Goal: Task Accomplishment & Management: Manage account settings

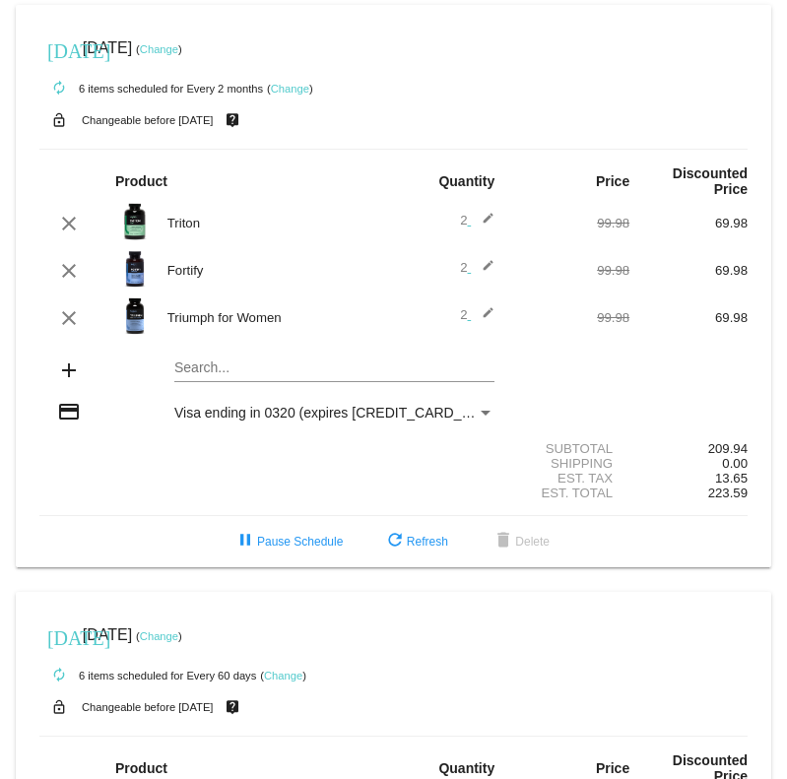
click at [178, 44] on link "Change" at bounding box center [159, 49] width 38 height 12
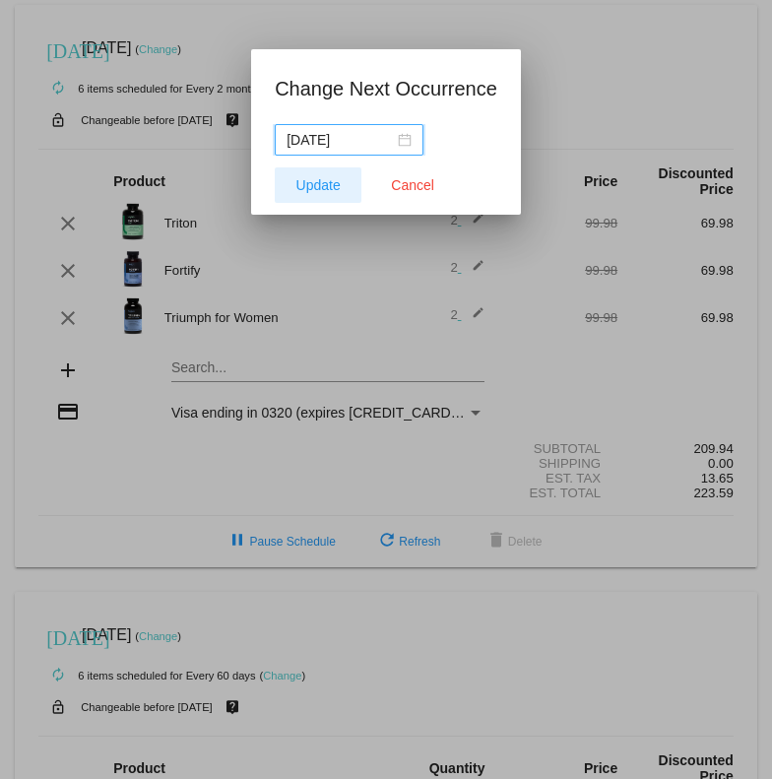
click at [324, 178] on span "Update" at bounding box center [319, 185] width 44 height 16
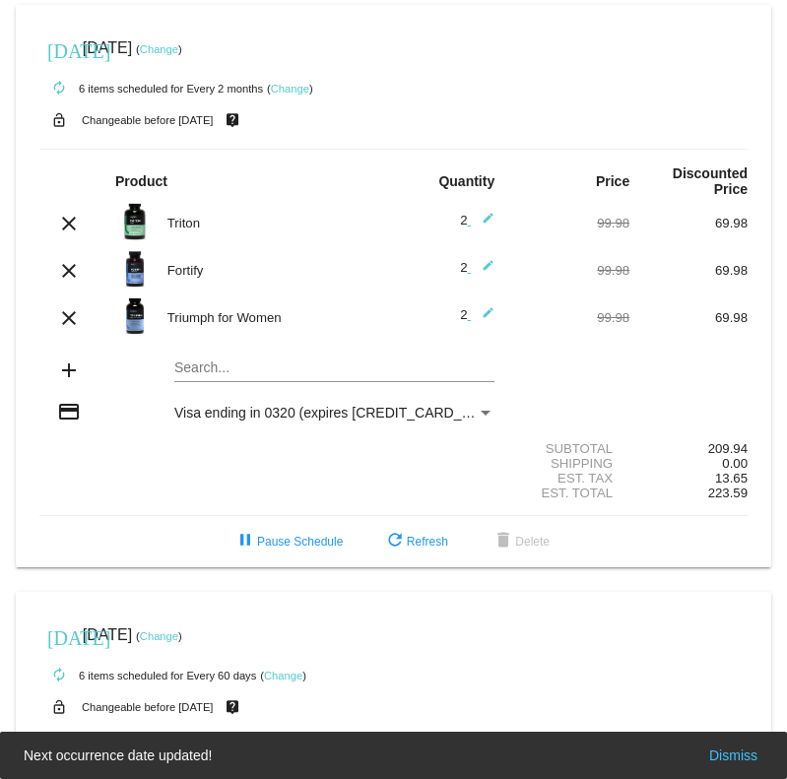
click at [178, 45] on link "Change" at bounding box center [159, 49] width 38 height 12
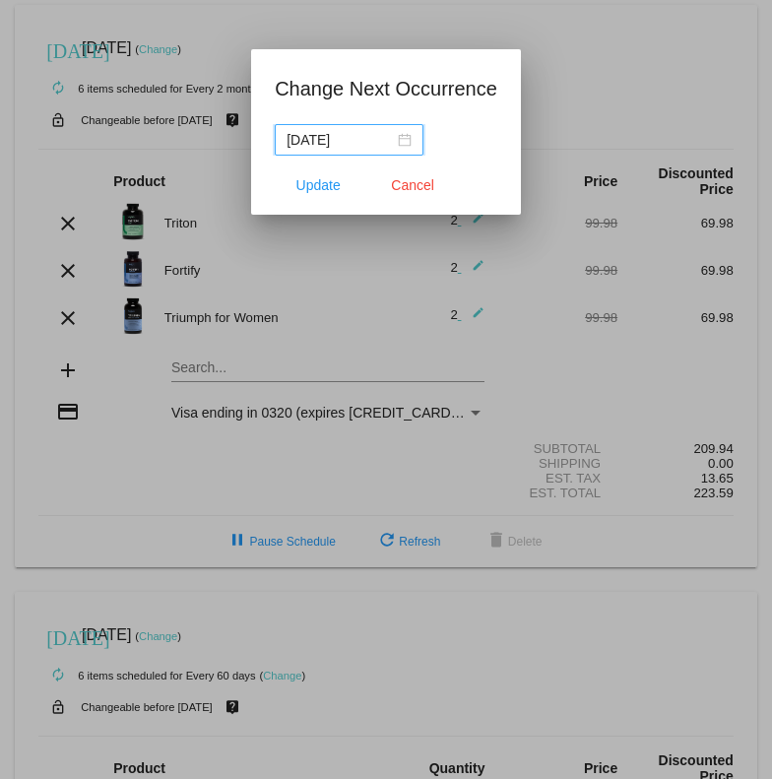
click at [414, 136] on nz-date-picker "[DATE]" at bounding box center [349, 140] width 149 height 32
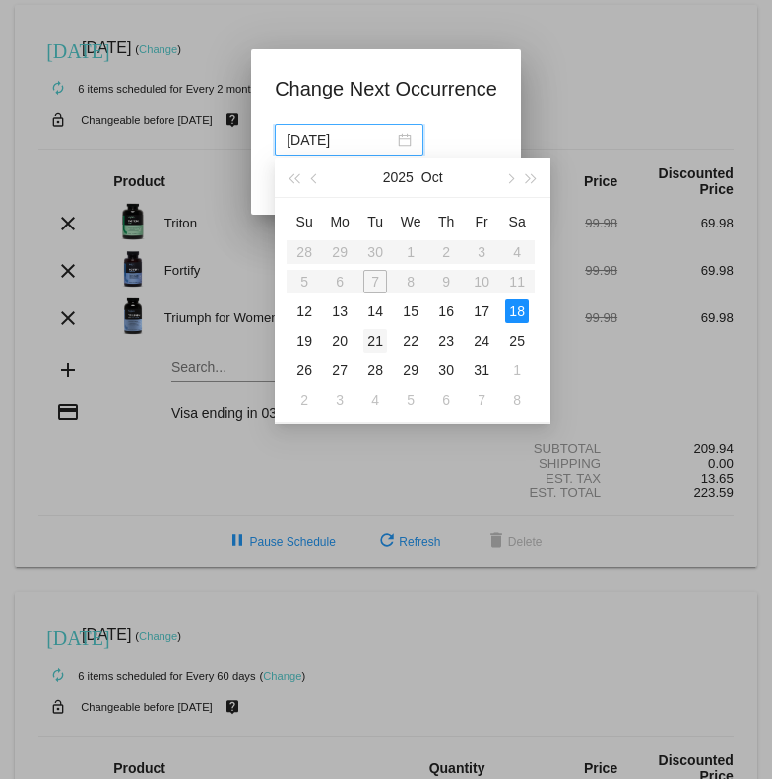
click at [373, 342] on div "21" at bounding box center [376, 341] width 24 height 24
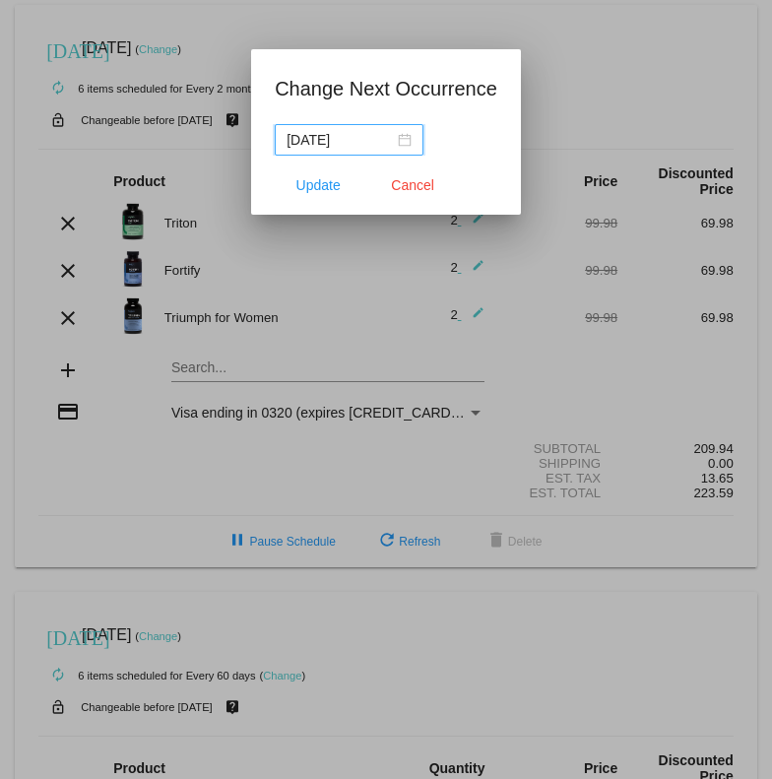
click at [325, 145] on input "[DATE]" at bounding box center [340, 140] width 107 height 22
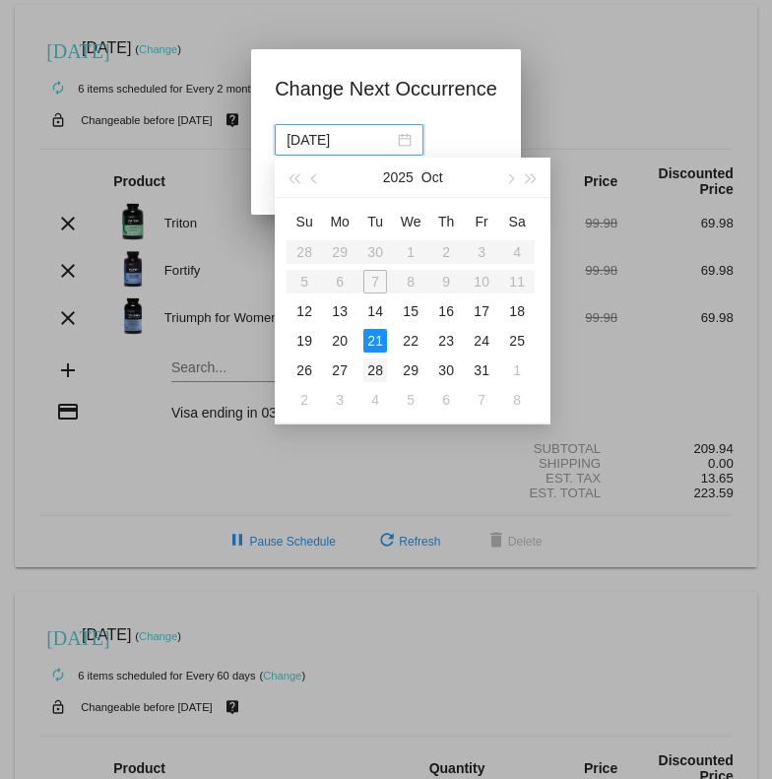
click at [383, 369] on div "28" at bounding box center [376, 371] width 24 height 24
type input "[DATE]"
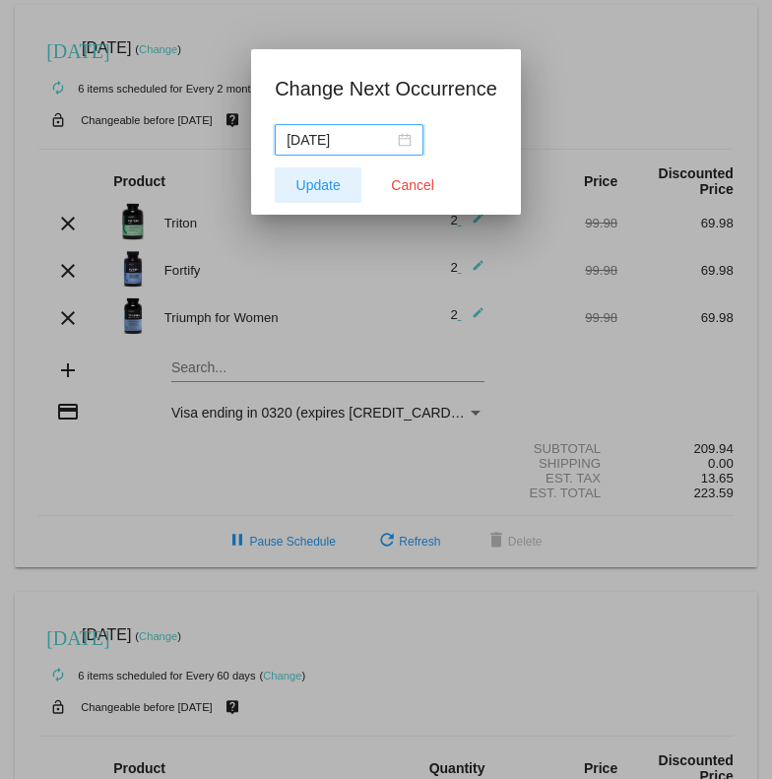
click at [329, 180] on span "Update" at bounding box center [319, 185] width 44 height 16
